Goal: Information Seeking & Learning: Learn about a topic

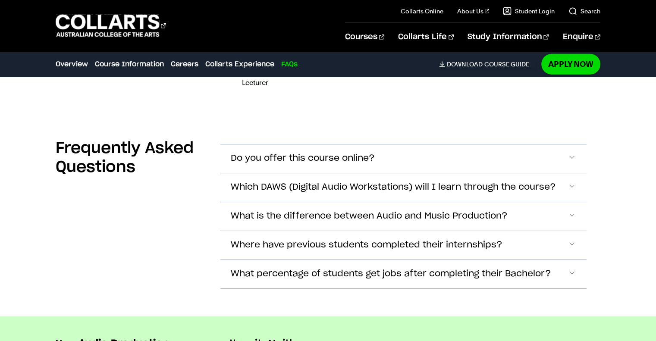
scroll to position [2680, 0]
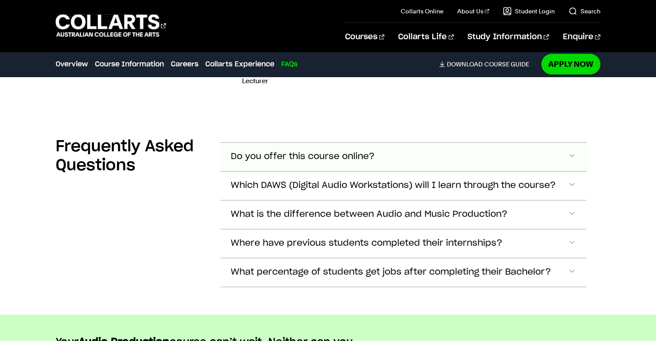
click at [305, 152] on span "Do you offer this course online?" at bounding box center [303, 157] width 144 height 10
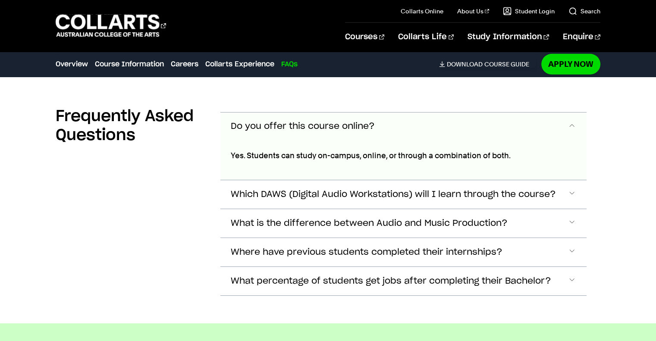
scroll to position [2721, 0]
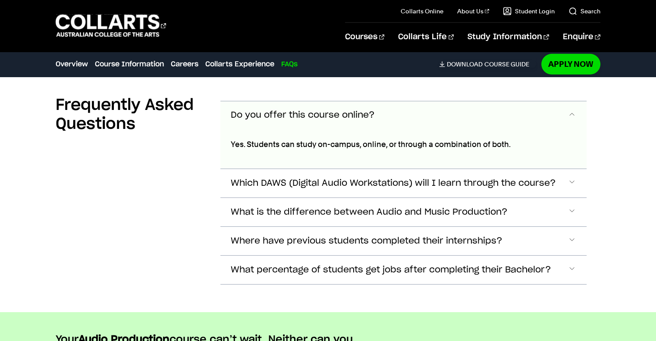
click at [340, 110] on span "Do you offer this course online?" at bounding box center [303, 115] width 144 height 10
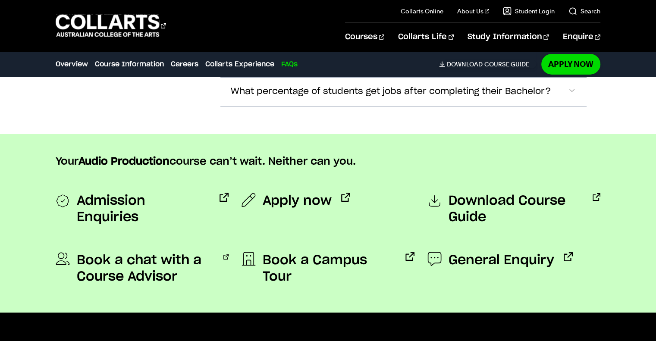
scroll to position [2861, 0]
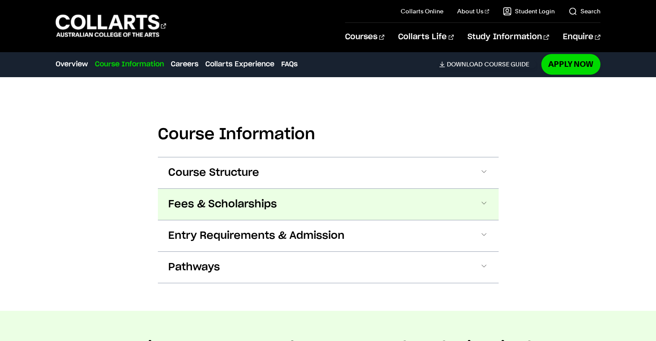
click at [286, 199] on button "Fees & Scholarships" at bounding box center [328, 204] width 341 height 31
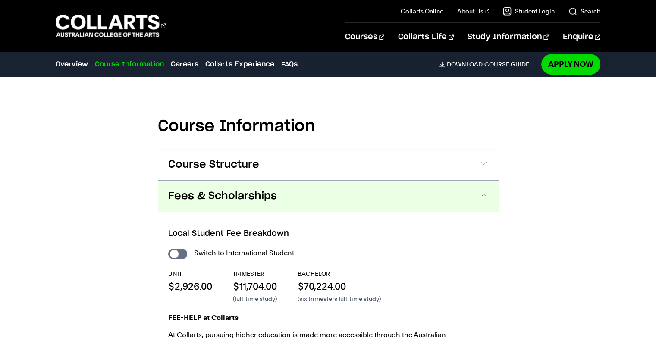
scroll to position [830, 0]
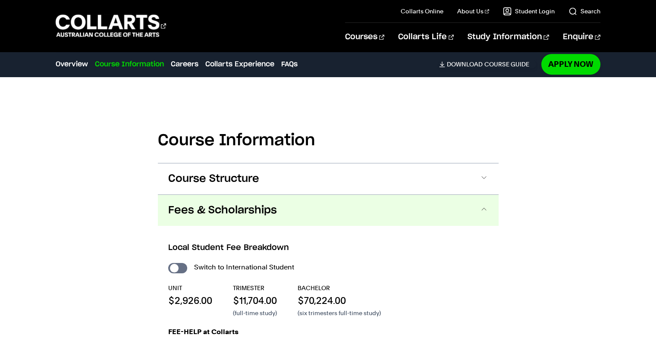
click at [314, 206] on button "Fees & Scholarships" at bounding box center [328, 210] width 341 height 31
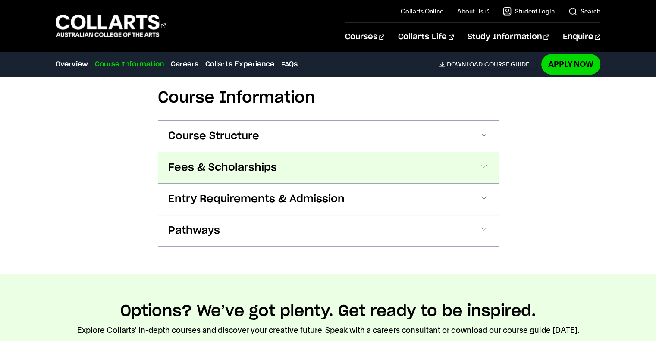
click at [314, 206] on button "Entry Requirements & Admission" at bounding box center [328, 199] width 341 height 31
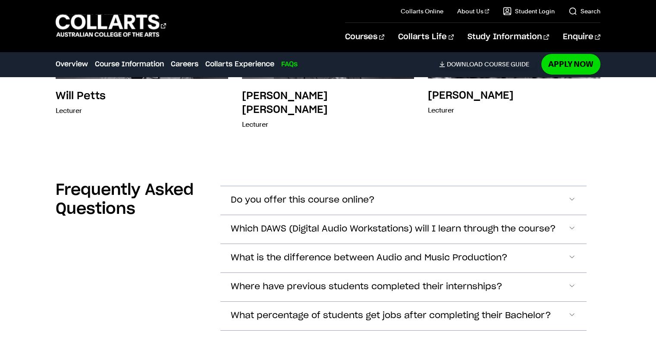
scroll to position [2903, 0]
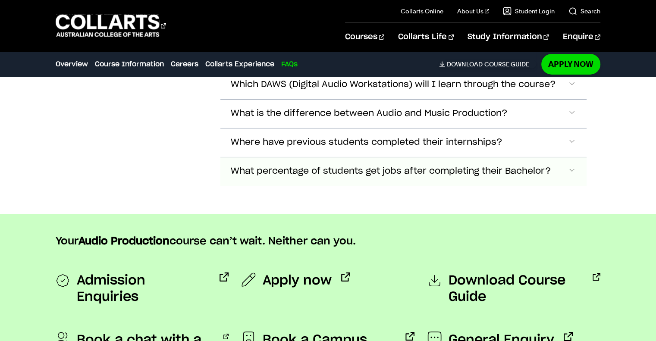
click at [300, 157] on button "What percentage of students get jobs after completing their Bachelor?" at bounding box center [403, 171] width 366 height 28
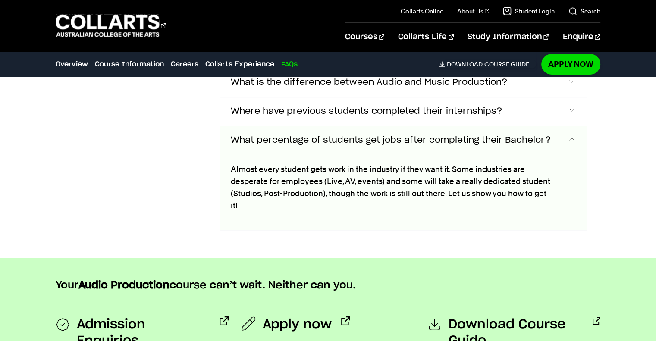
scroll to position [3066, 0]
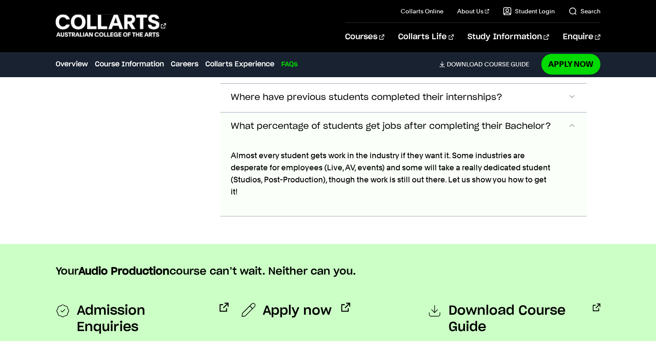
click at [309, 113] on button "What percentage of students get jobs after completing their Bachelor?" at bounding box center [403, 127] width 366 height 28
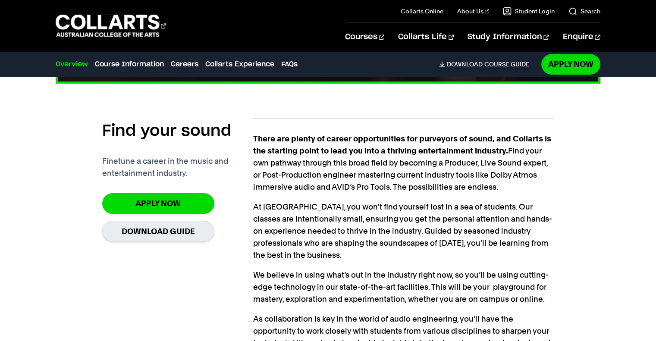
scroll to position [540, 0]
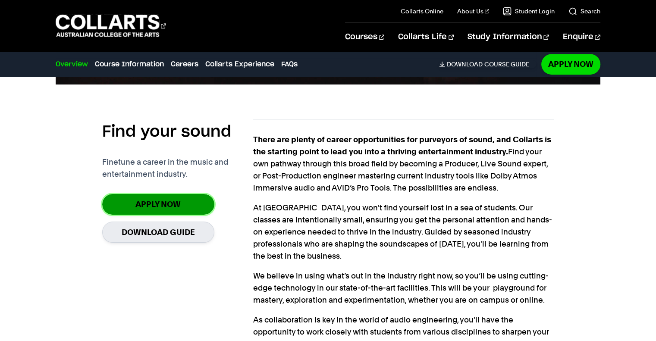
click at [176, 202] on link "Apply Now" at bounding box center [158, 204] width 112 height 20
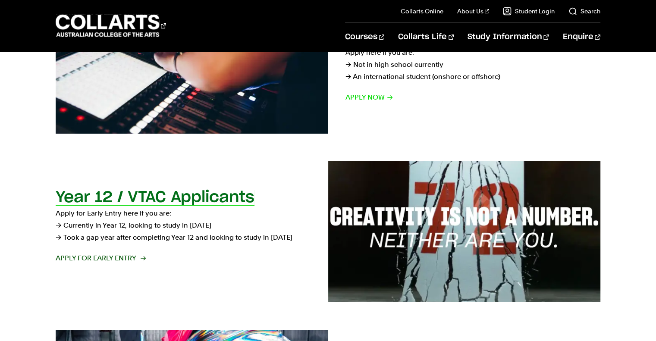
scroll to position [215, 0]
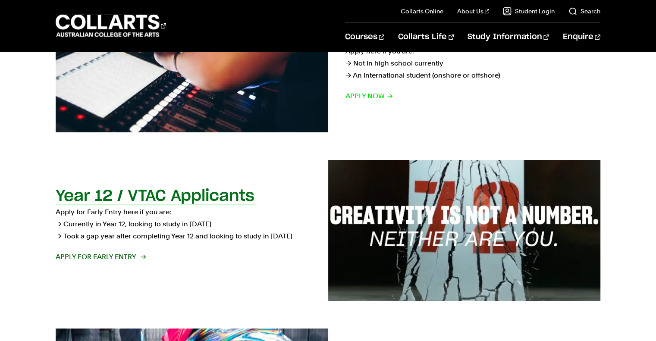
click at [179, 200] on h2 "Year 12 / VTAC Applicants" at bounding box center [155, 197] width 199 height 16
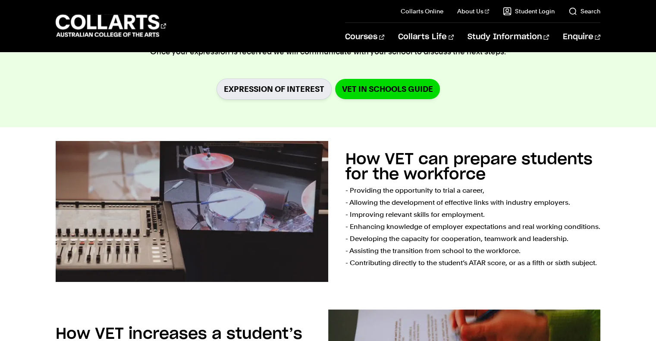
scroll to position [455, 0]
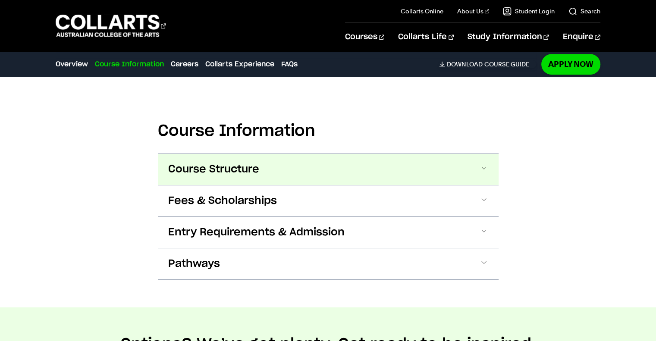
click at [266, 178] on button "Course Structure" at bounding box center [328, 169] width 341 height 31
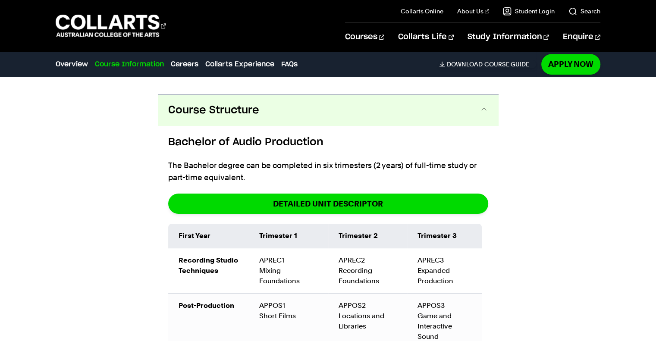
scroll to position [915, 0]
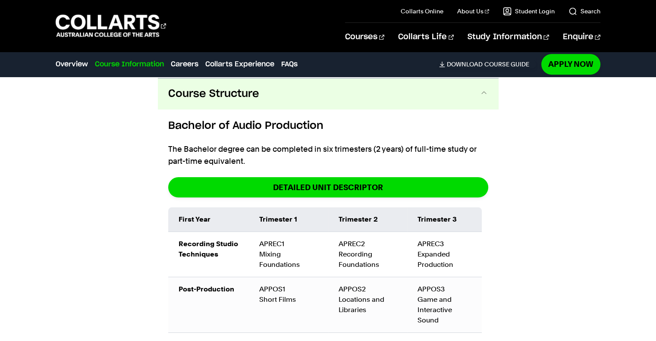
click at [292, 104] on button "Course Structure" at bounding box center [328, 94] width 341 height 31
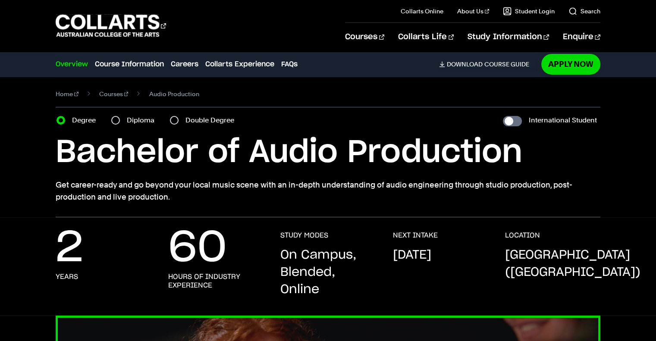
scroll to position [0, 0]
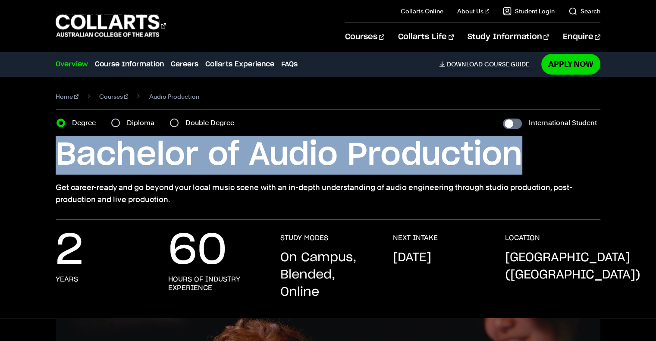
drag, startPoint x: 61, startPoint y: 160, endPoint x: 556, endPoint y: 163, distance: 494.9
click at [556, 163] on h1 "Bachelor of Audio Production" at bounding box center [328, 155] width 545 height 39
copy h1 "Bachelor of Audio Production"
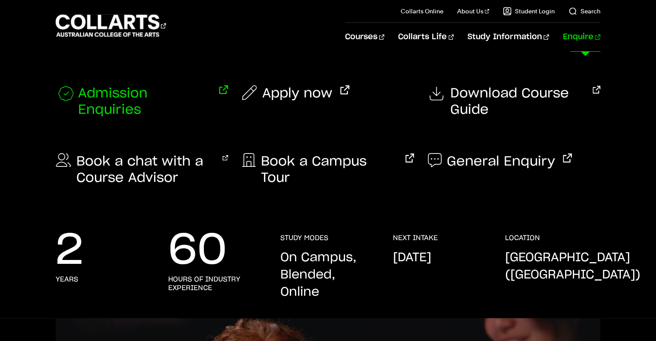
click at [189, 91] on span "Admission Enquiries" at bounding box center [144, 101] width 133 height 33
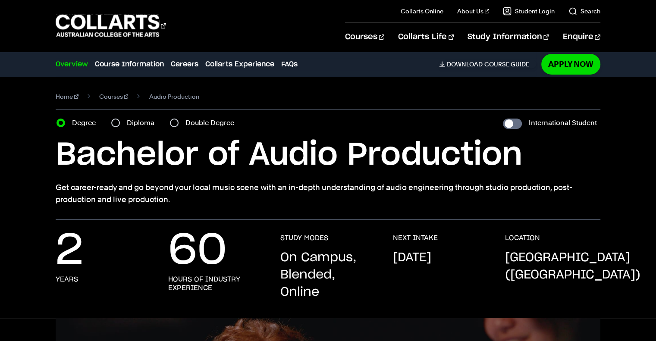
click at [504, 265] on div "2 Years 60 Hours of Industry Experience STUDY MODES On Campus, Blended, Online …" at bounding box center [328, 276] width 545 height 85
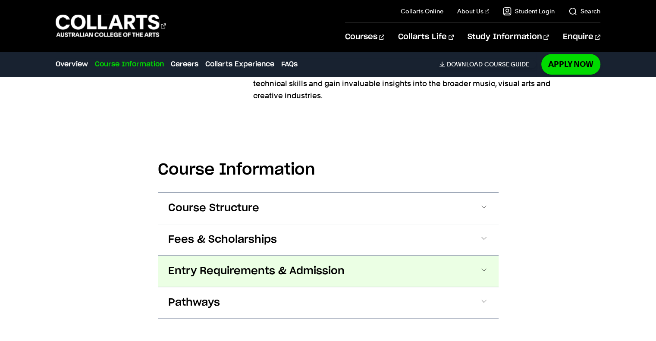
click at [337, 260] on button "Entry Requirements & Admission" at bounding box center [328, 271] width 341 height 31
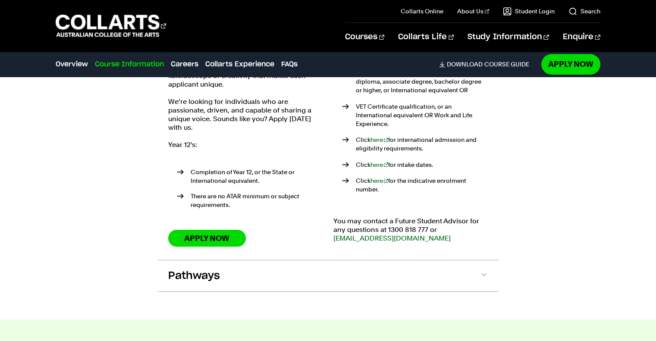
scroll to position [1068, 0]
click at [240, 233] on link "Apply Now" at bounding box center [207, 238] width 78 height 17
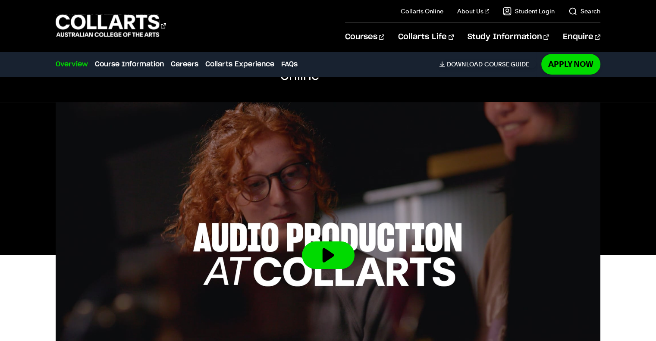
scroll to position [0, 0]
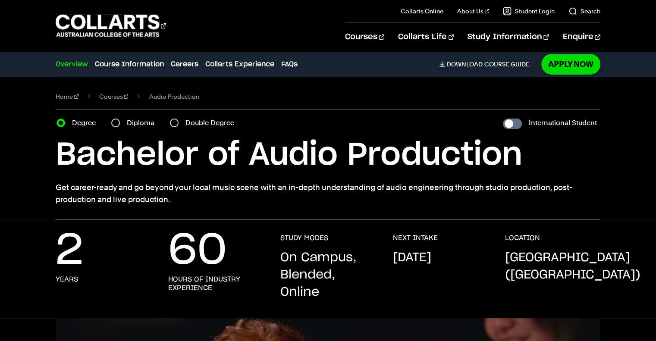
click at [186, 142] on h1 "Bachelor of Audio Production" at bounding box center [328, 155] width 545 height 39
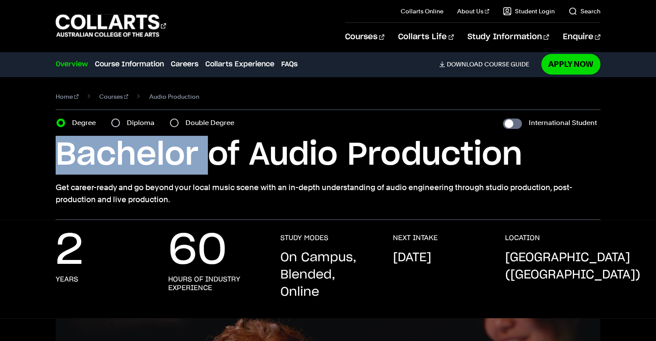
click at [186, 142] on h1 "Bachelor of Audio Production" at bounding box center [328, 155] width 545 height 39
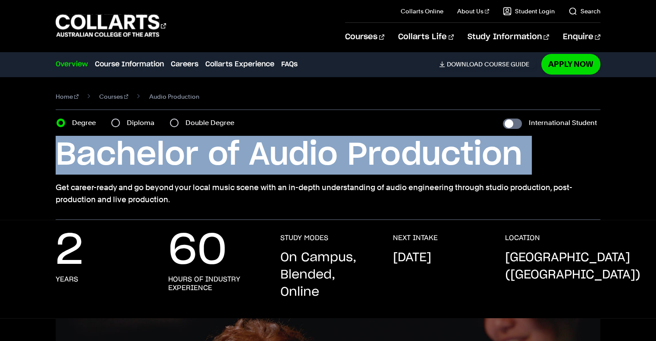
click at [186, 142] on h1 "Bachelor of Audio Production" at bounding box center [328, 155] width 545 height 39
copy div "Bachelor of Audio Production"
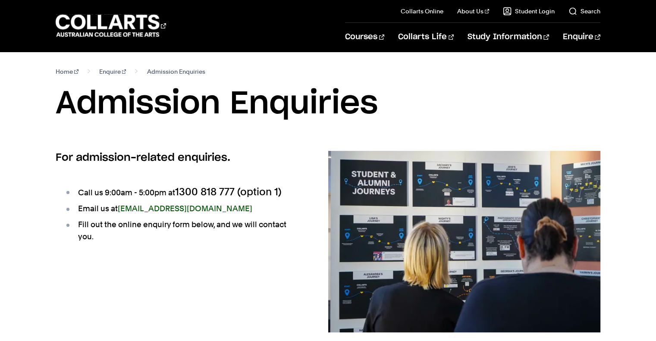
click at [182, 211] on link "admissions@collarts.edu.au" at bounding box center [185, 208] width 135 height 9
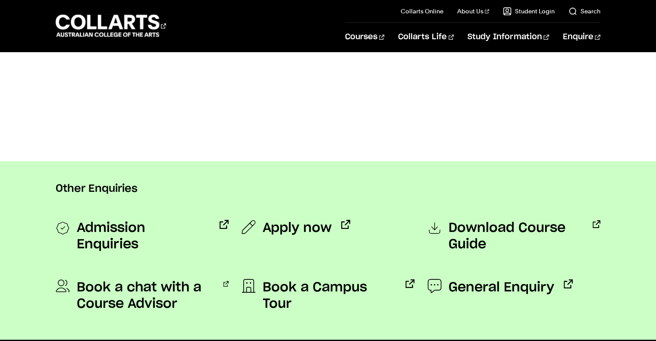
scroll to position [632, 0]
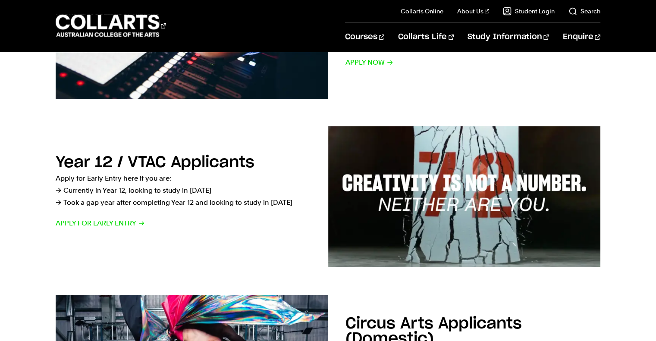
scroll to position [252, 0]
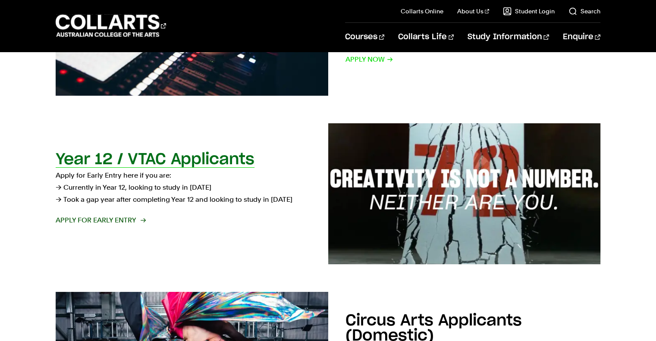
click at [180, 167] on h2 "Year 12 / VTAC Applicants" at bounding box center [155, 160] width 199 height 16
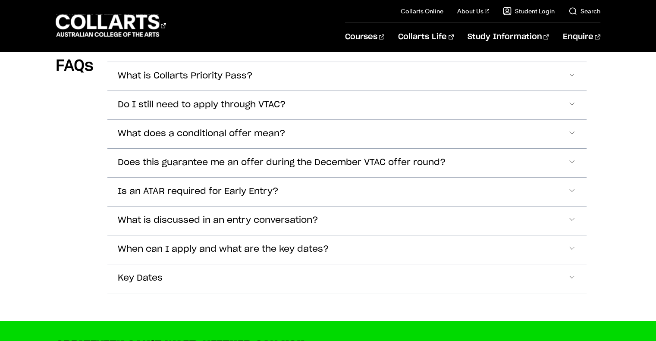
scroll to position [2522, 0]
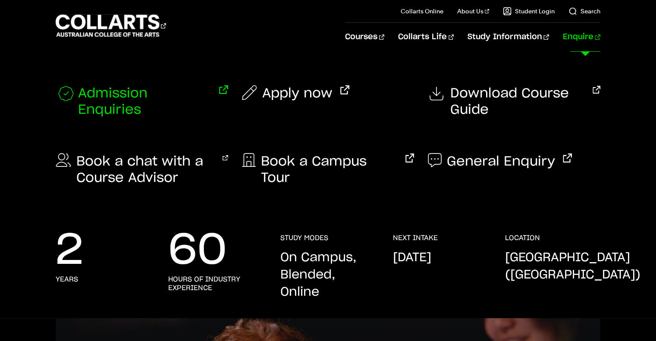
click at [196, 95] on span "Admission Enquiries" at bounding box center [144, 101] width 133 height 33
